Goal: Task Accomplishment & Management: Complete application form

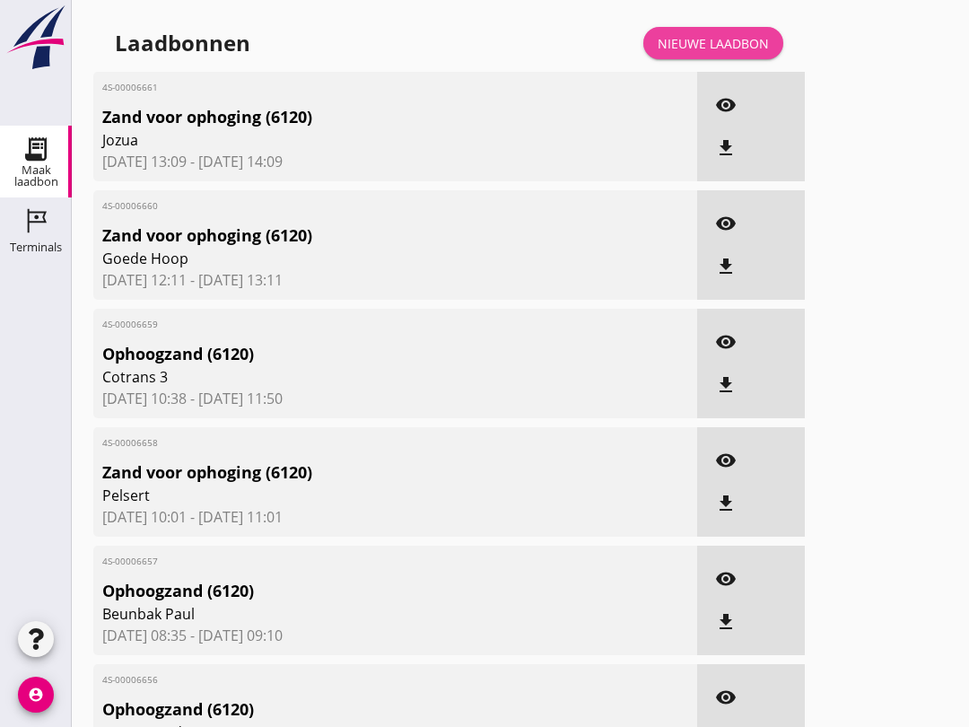
click at [724, 53] on div "Nieuwe laadbon" at bounding box center [713, 43] width 111 height 19
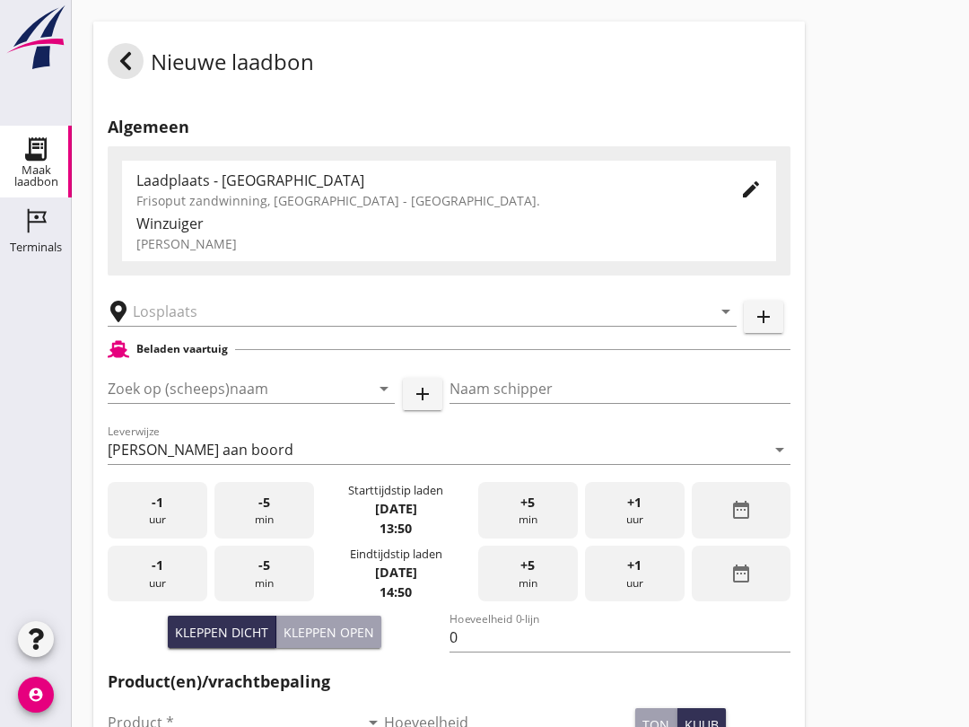
click at [203, 326] on input "text" at bounding box center [410, 311] width 554 height 29
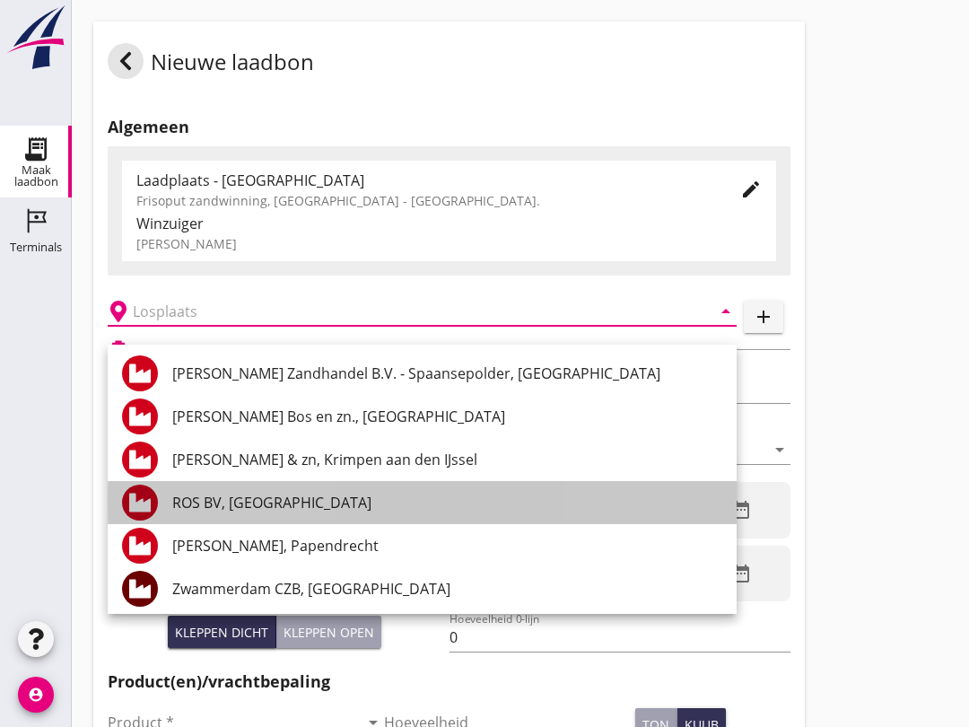
click at [294, 504] on div "ROS BV, [GEOGRAPHIC_DATA]" at bounding box center [447, 503] width 550 height 22
type input "ROS BV, [GEOGRAPHIC_DATA]"
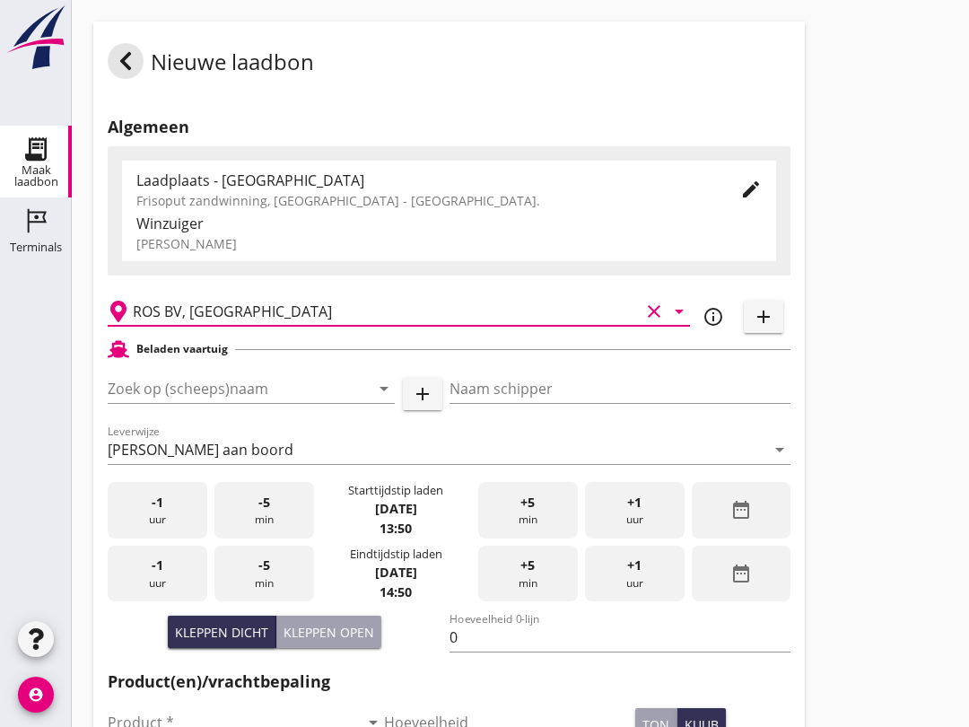
click at [220, 403] on input "Zoek op (scheeps)naam" at bounding box center [226, 388] width 237 height 29
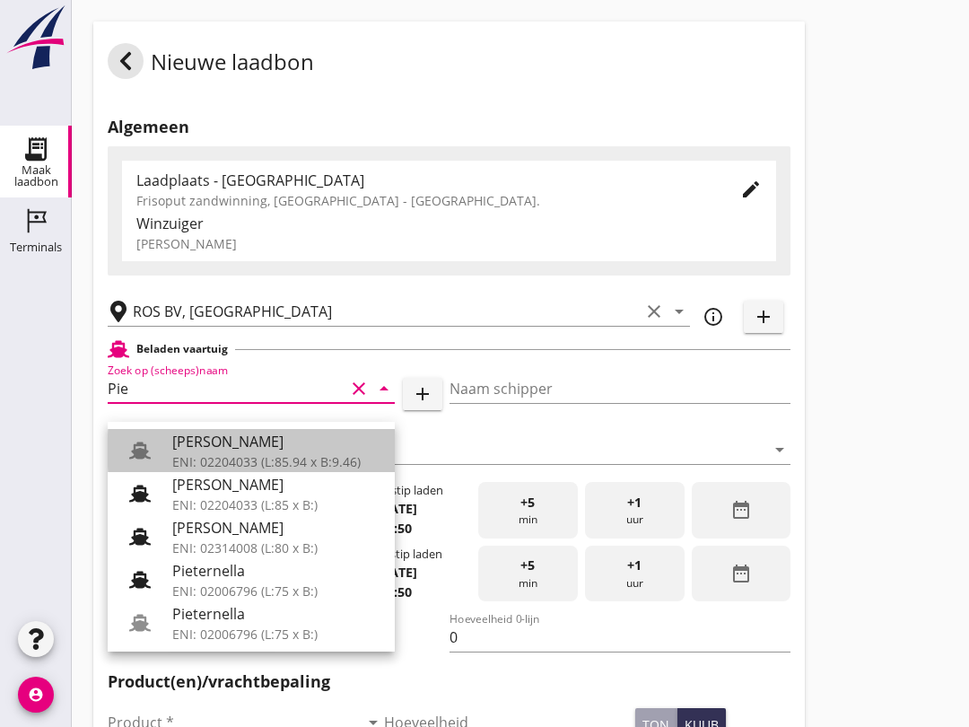
click at [259, 456] on div "ENI: 02204033 (L:85.94 x B:9.46)" at bounding box center [276, 461] width 208 height 19
type input "[PERSON_NAME]"
type input "967"
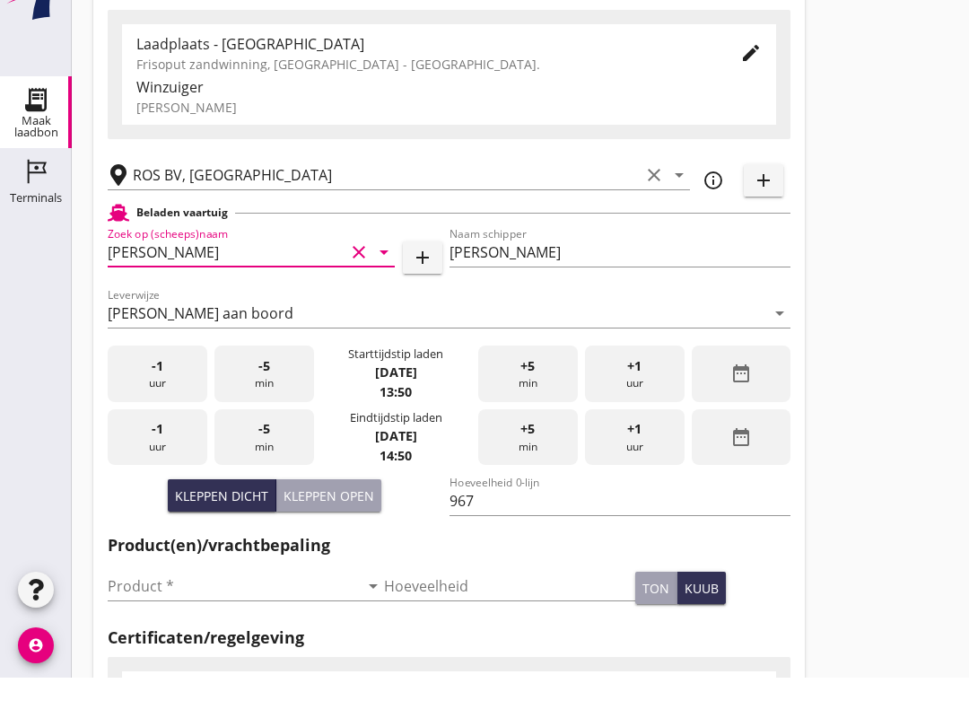
scroll to position [97, 0]
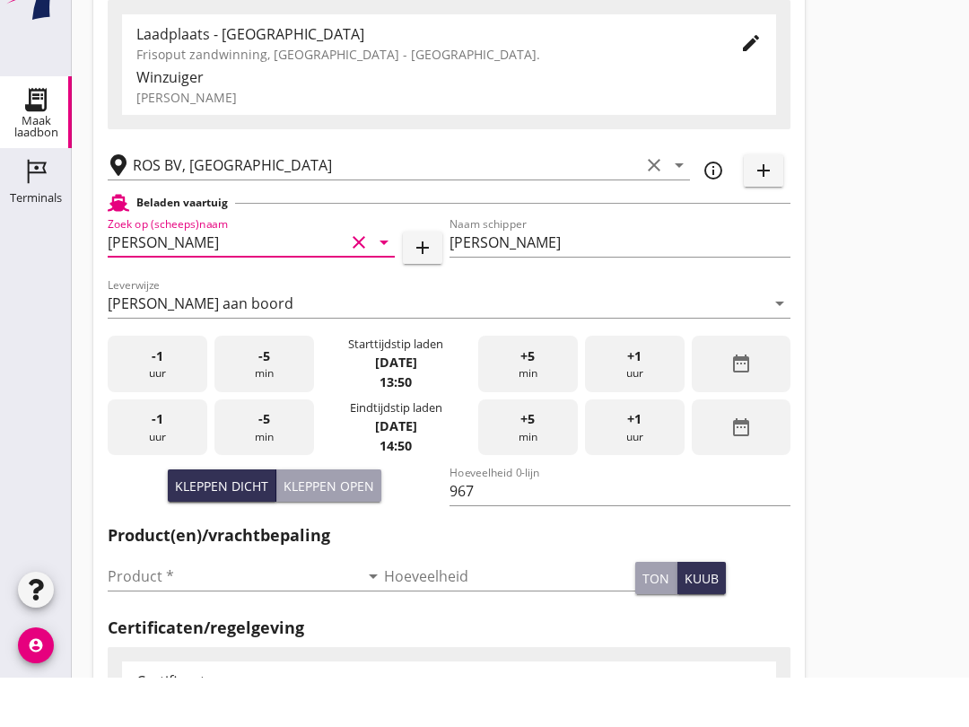
click at [186, 611] on input "Product *" at bounding box center [233, 625] width 251 height 29
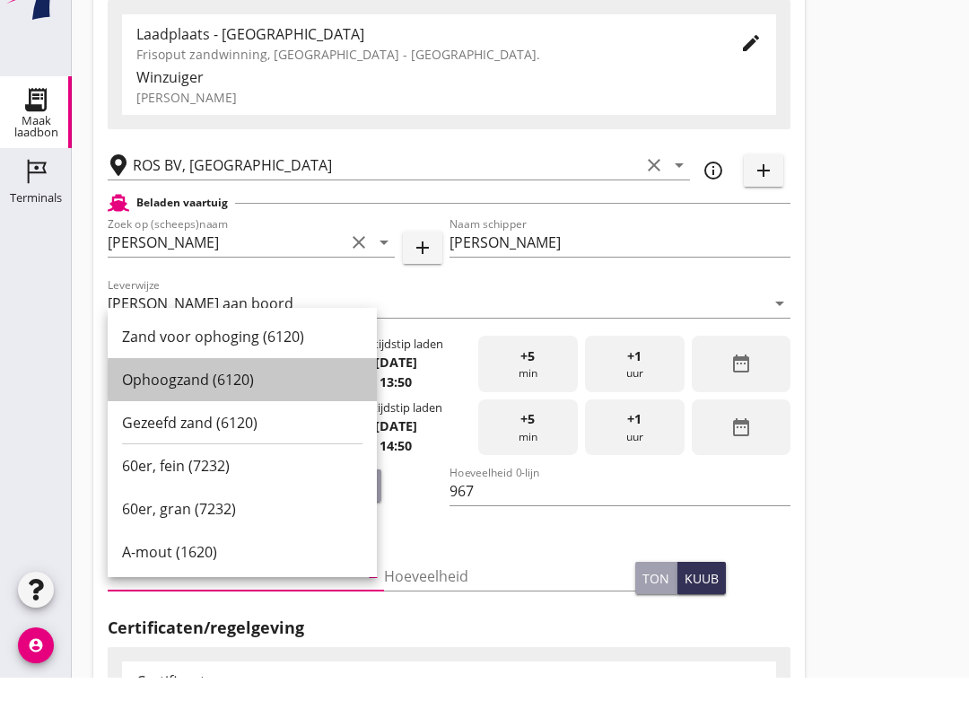
click at [233, 418] on div "Ophoogzand (6120)" at bounding box center [242, 429] width 241 height 22
type input "Ophoogzand (6120)"
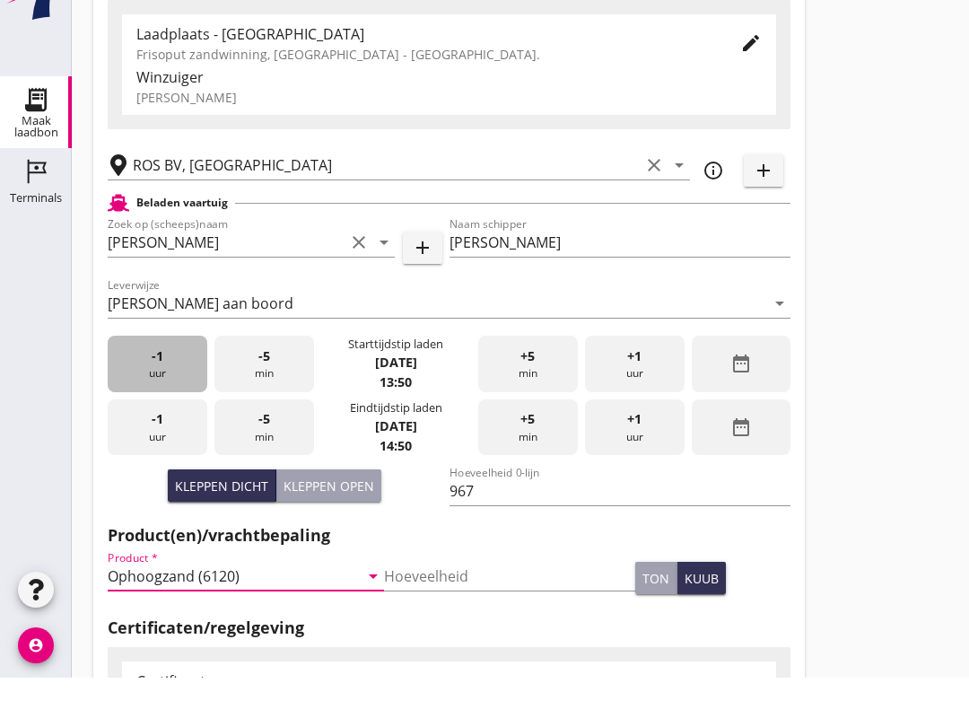
click at [155, 386] on div "-1 uur" at bounding box center [158, 413] width 100 height 57
click at [175, 390] on div "-1 uur" at bounding box center [158, 413] width 100 height 57
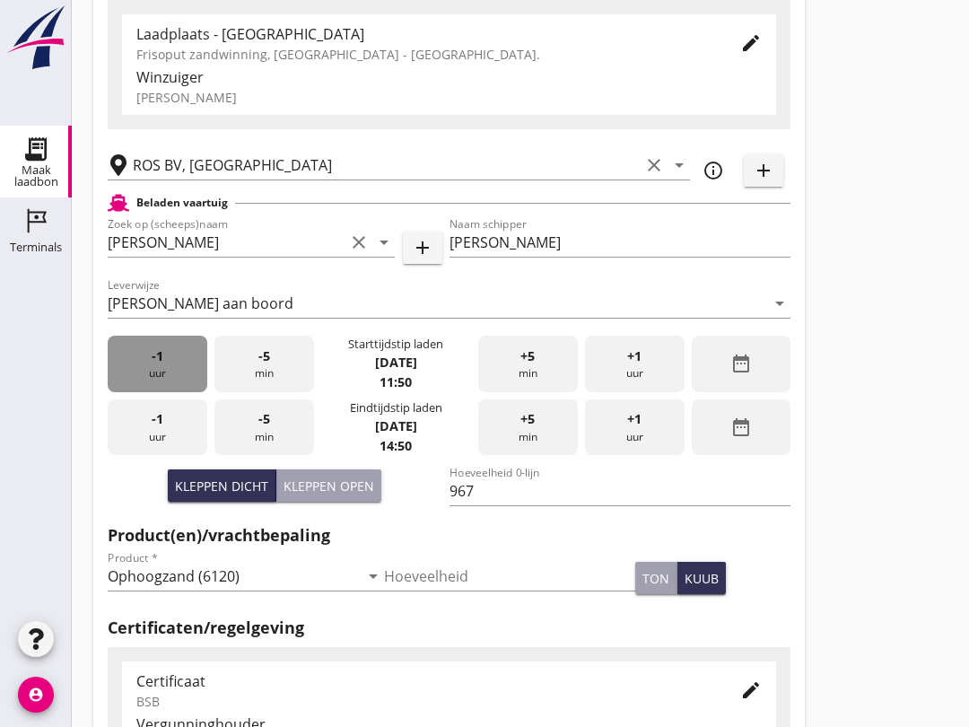
click at [171, 383] on div "-1 uur" at bounding box center [158, 364] width 100 height 57
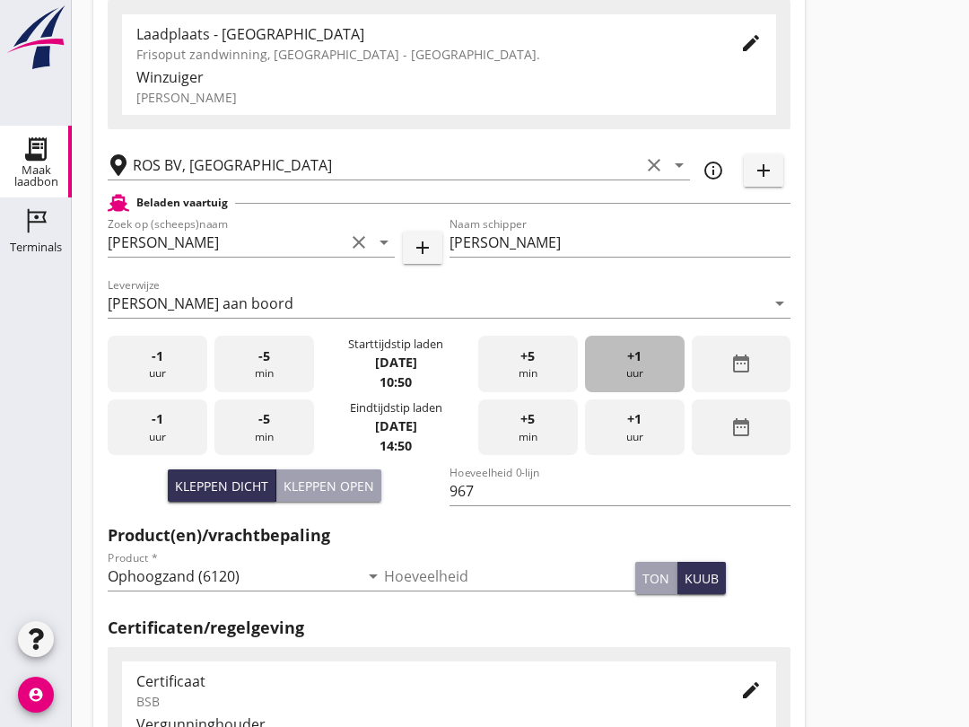
click at [657, 370] on div "+1 uur" at bounding box center [635, 364] width 100 height 57
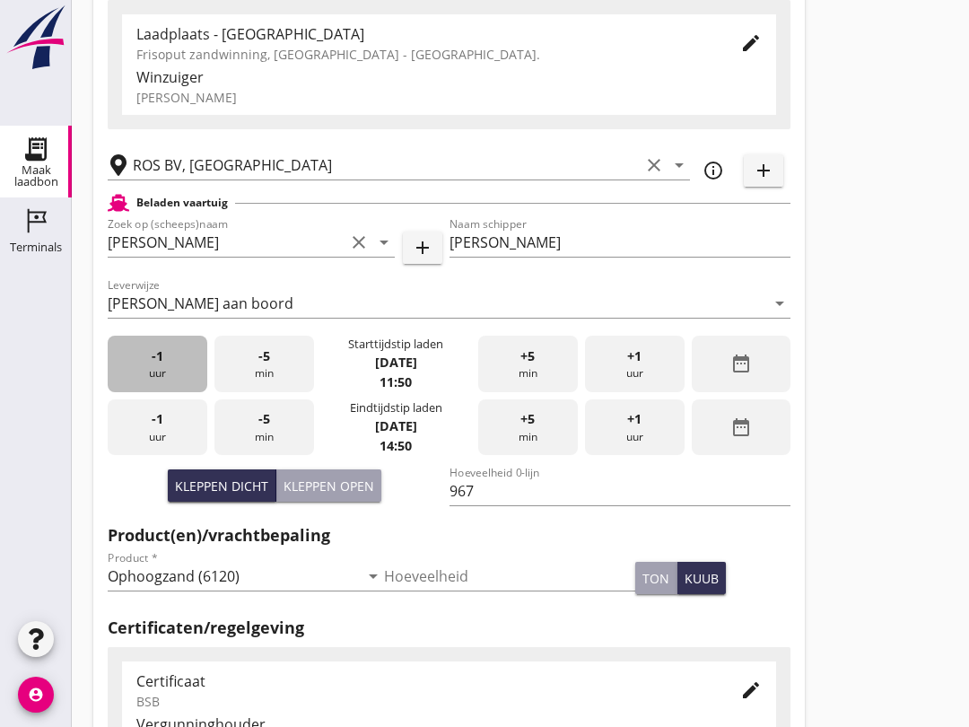
click at [147, 392] on div "-1 uur" at bounding box center [158, 364] width 100 height 57
click at [161, 456] on div "-1 uur" at bounding box center [158, 427] width 100 height 57
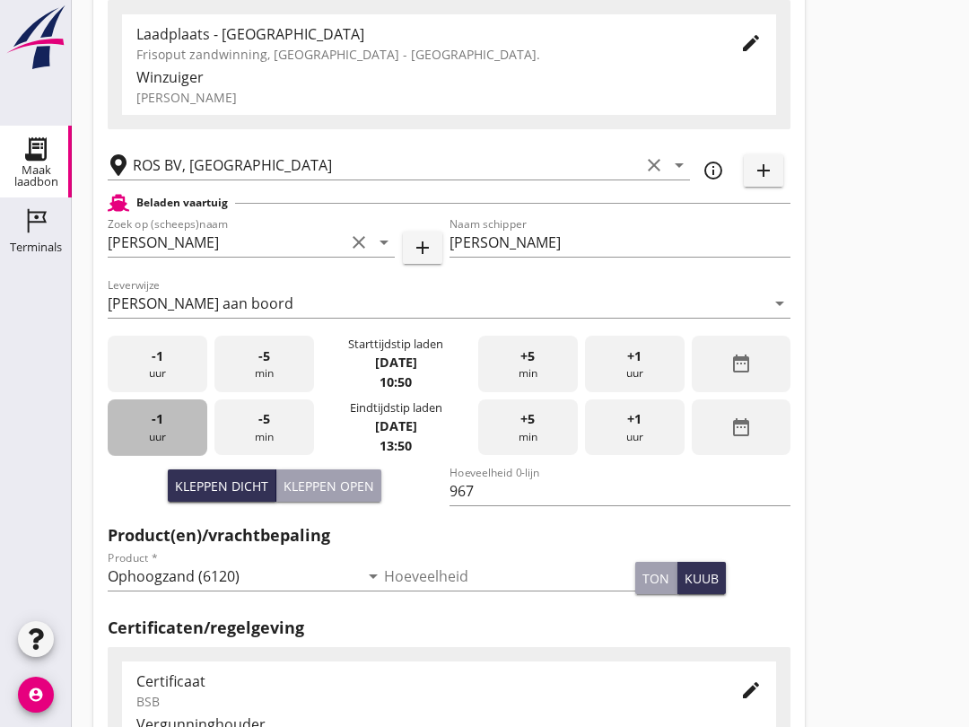
click at [158, 451] on div "-1 uur" at bounding box center [158, 427] width 100 height 57
click at [186, 456] on div "-1 uur" at bounding box center [158, 427] width 100 height 57
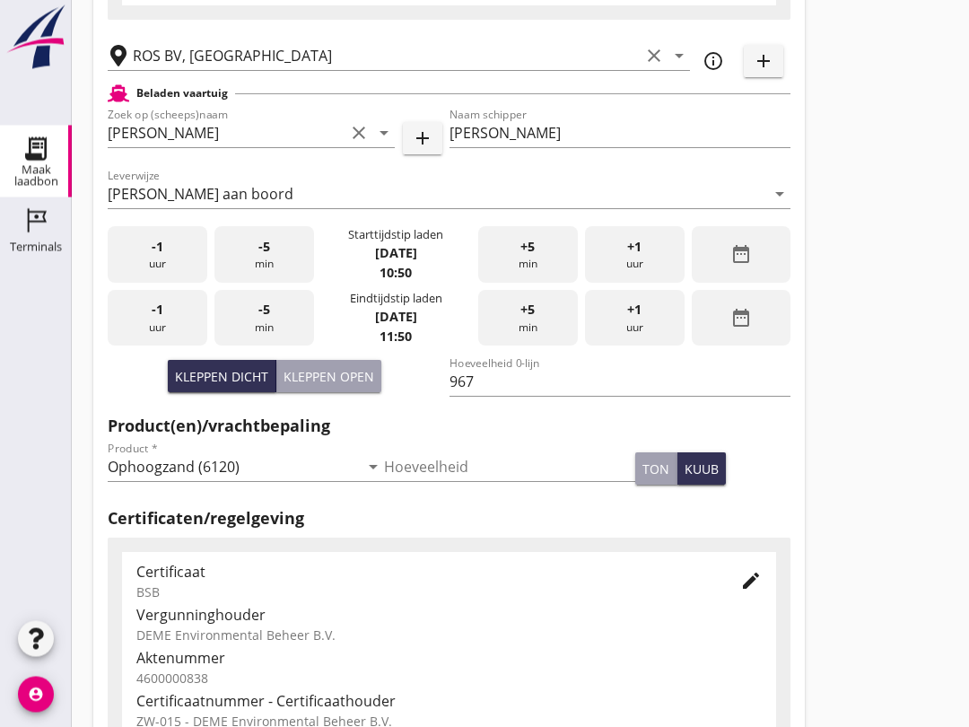
scroll to position [571, 0]
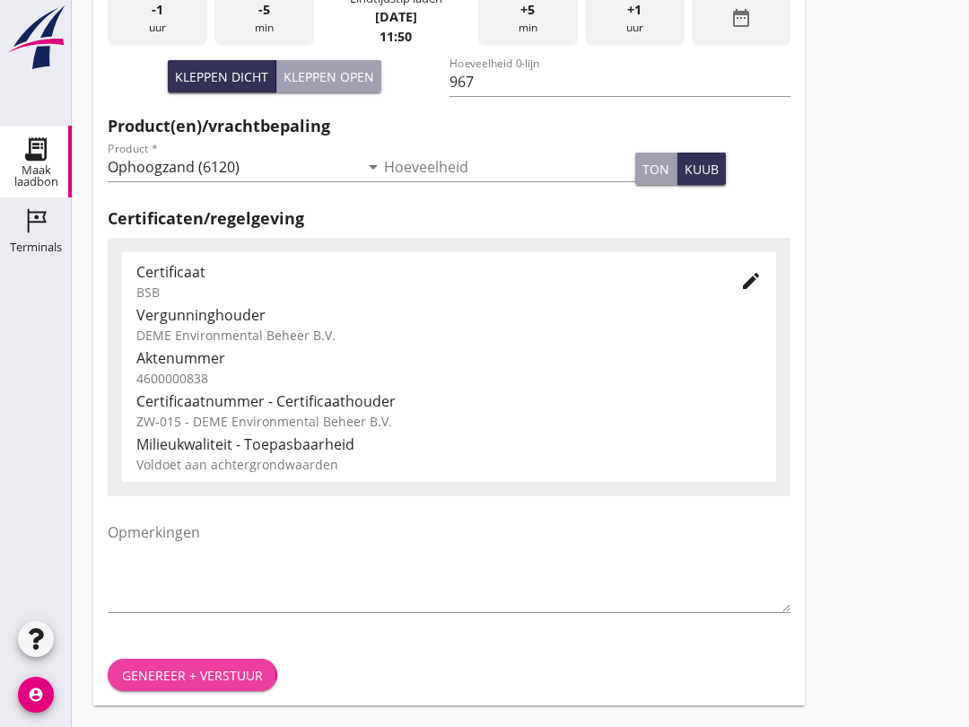
click at [222, 671] on div "Genereer + verstuur" at bounding box center [192, 675] width 141 height 19
